Goal: Navigation & Orientation: Understand site structure

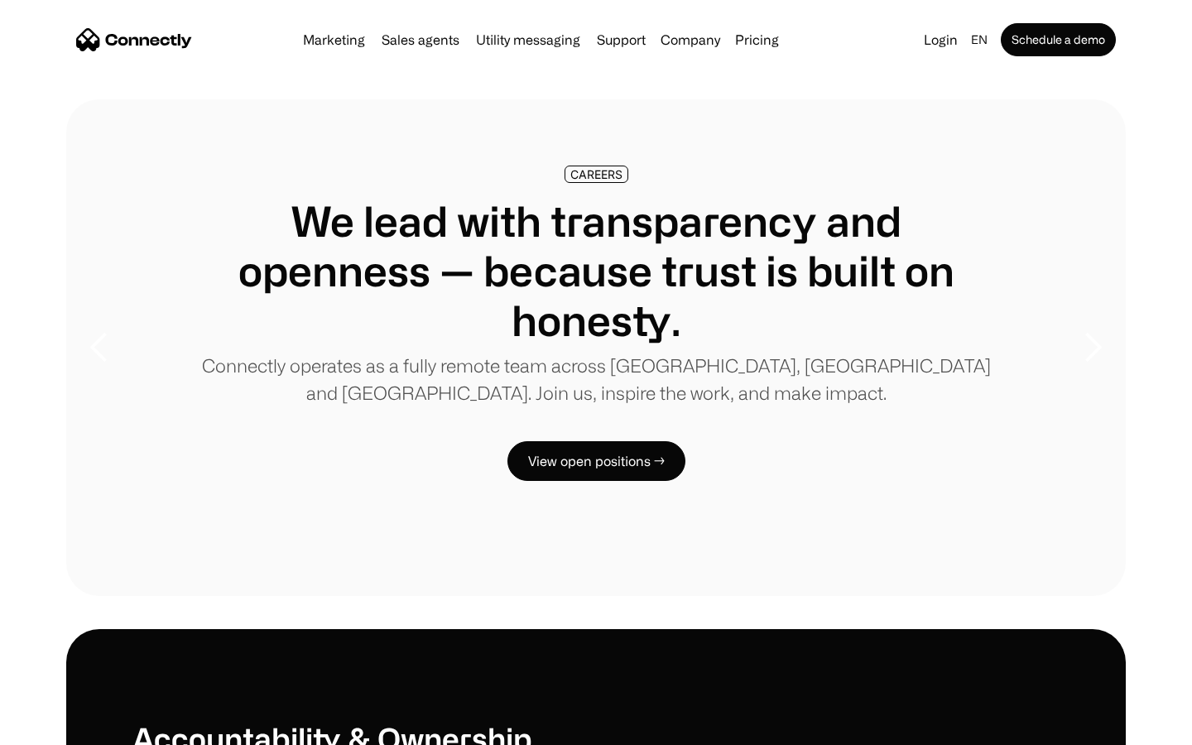
scroll to position [5056, 0]
